Goal: Information Seeking & Learning: Learn about a topic

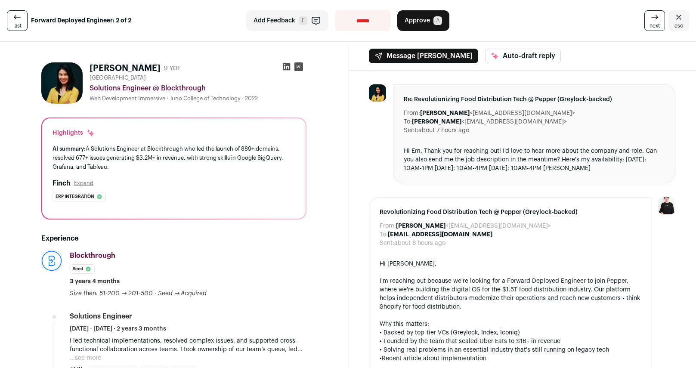
scroll to position [33, 0]
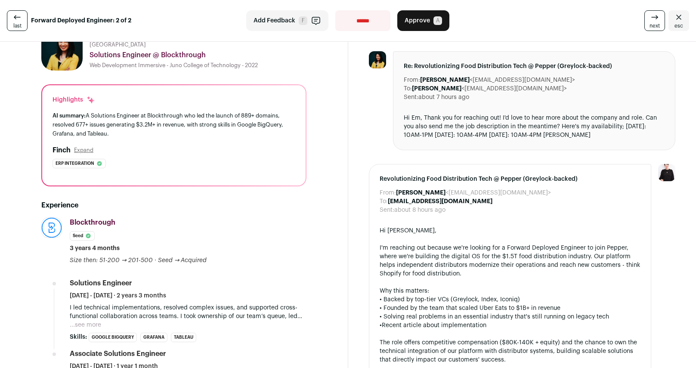
click at [98, 308] on button "...see more" at bounding box center [85, 324] width 31 height 9
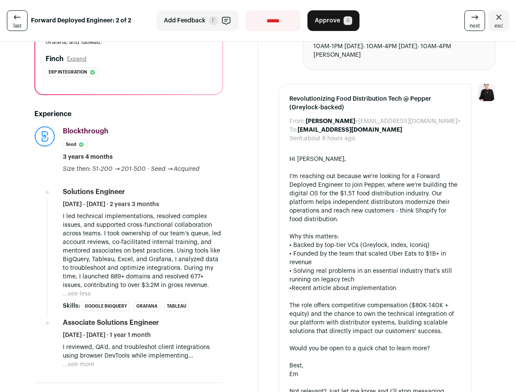
scroll to position [139, 0]
click at [81, 291] on button "...see less" at bounding box center [77, 293] width 28 height 9
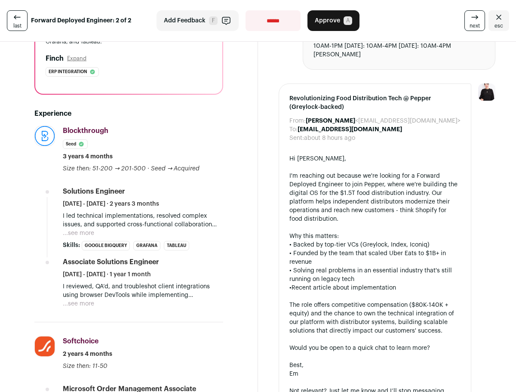
scroll to position [145, 0]
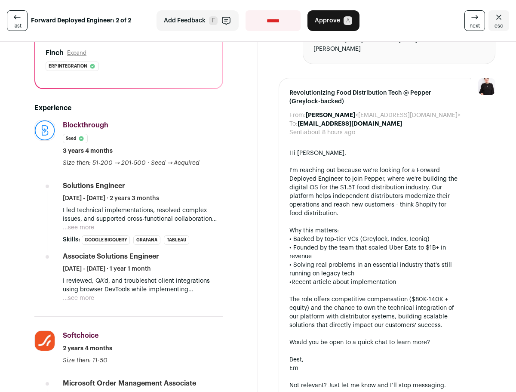
click at [84, 228] on button "...see more" at bounding box center [78, 227] width 31 height 9
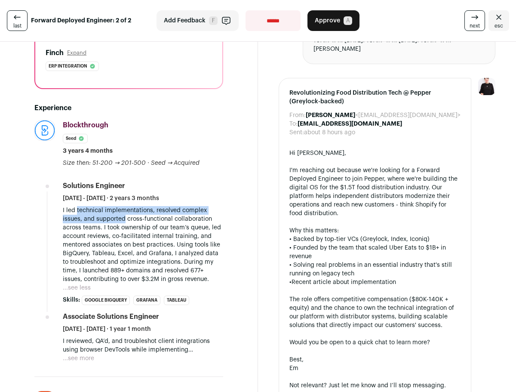
drag, startPoint x: 77, startPoint y: 209, endPoint x: 124, endPoint y: 216, distance: 47.8
click at [124, 216] on p "I led technical implementations, resolved complex issues, and supported cross-f…" at bounding box center [143, 244] width 160 height 77
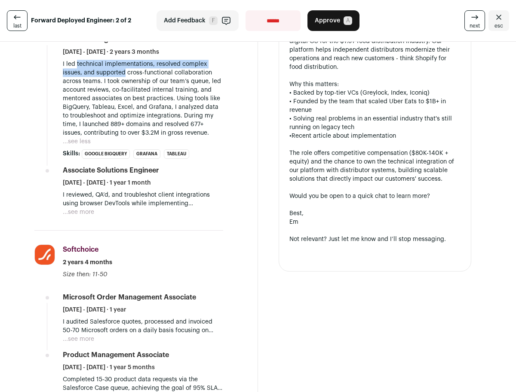
scroll to position [293, 0]
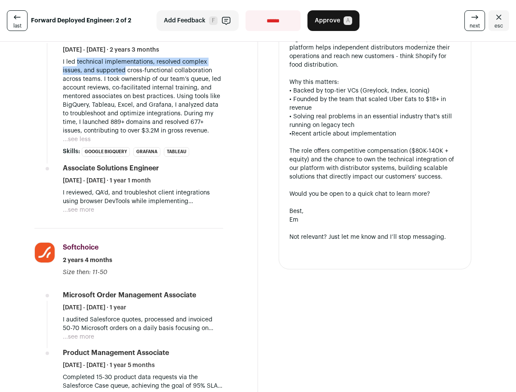
click at [78, 308] on button "...see more" at bounding box center [78, 336] width 31 height 9
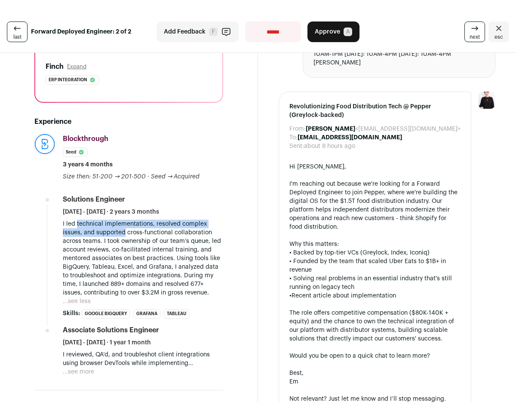
scroll to position [140, 0]
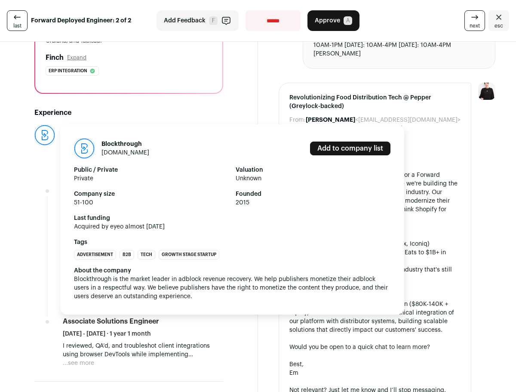
click at [43, 137] on img at bounding box center [45, 135] width 20 height 20
click at [88, 152] on img at bounding box center [84, 149] width 20 height 20
click at [134, 152] on link "[DOMAIN_NAME]" at bounding box center [126, 153] width 48 height 6
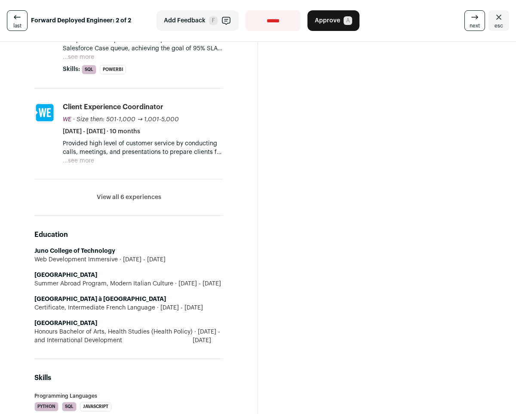
scroll to position [779, 0]
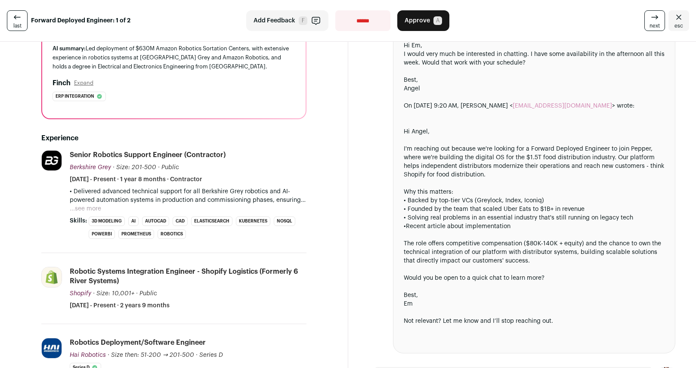
scroll to position [105, 0]
click at [83, 208] on button "...see more" at bounding box center [85, 209] width 31 height 9
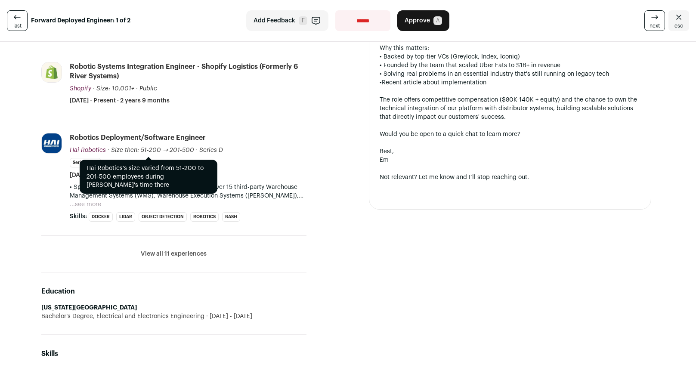
scroll to position [551, 0]
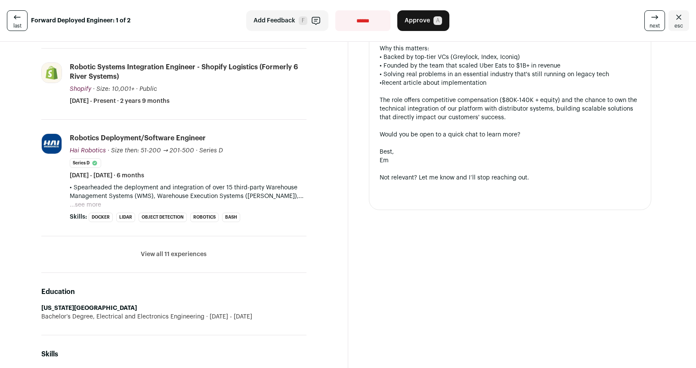
click at [185, 256] on button "View all 11 experiences" at bounding box center [174, 254] width 66 height 9
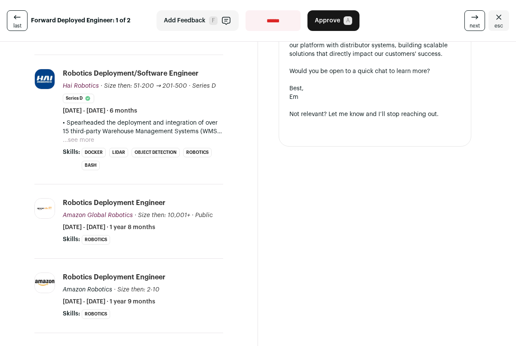
scroll to position [742, 0]
click at [89, 136] on button "...see more" at bounding box center [78, 140] width 31 height 9
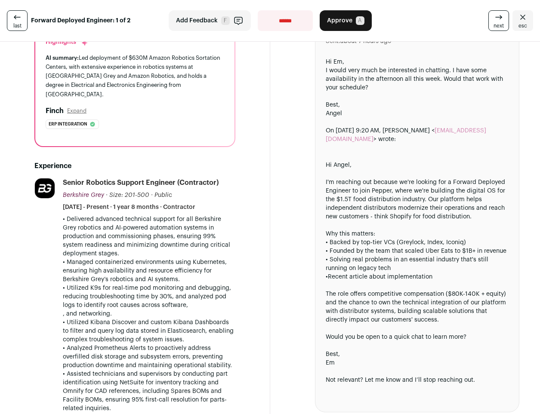
scroll to position [0, 0]
